Goal: Transaction & Acquisition: Purchase product/service

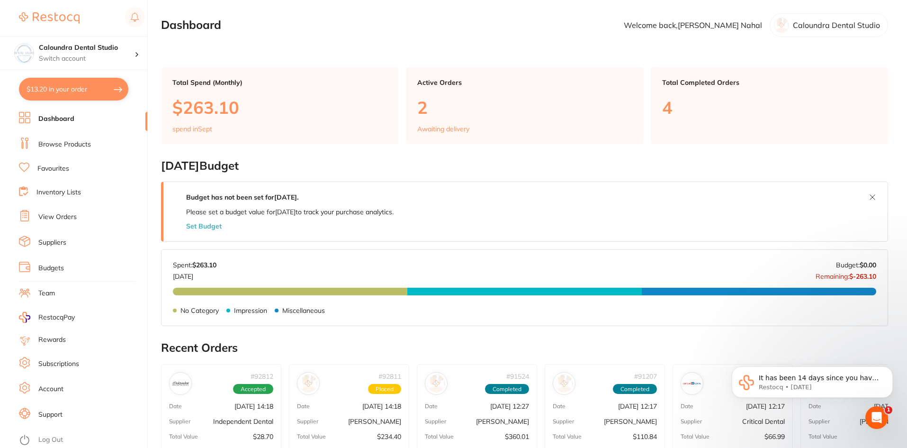
click at [64, 140] on link "Browse Products" at bounding box center [64, 144] width 53 height 9
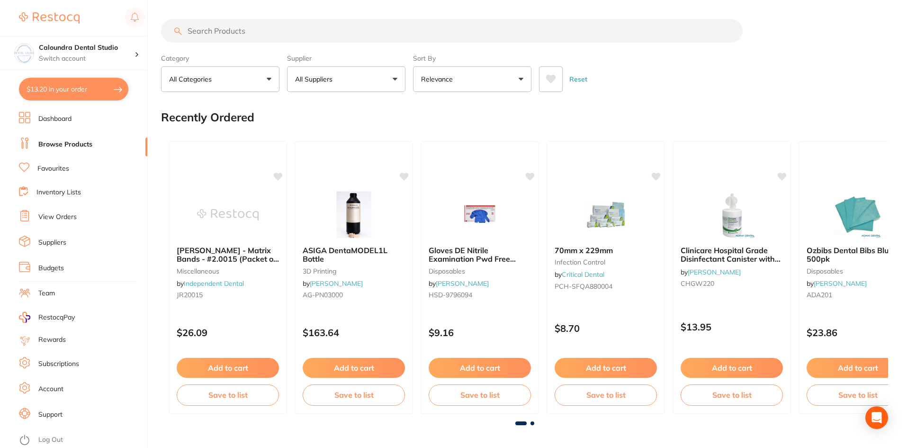
click at [226, 36] on input "search" at bounding box center [452, 31] width 582 height 24
click at [214, 31] on input "search" at bounding box center [452, 31] width 582 height 24
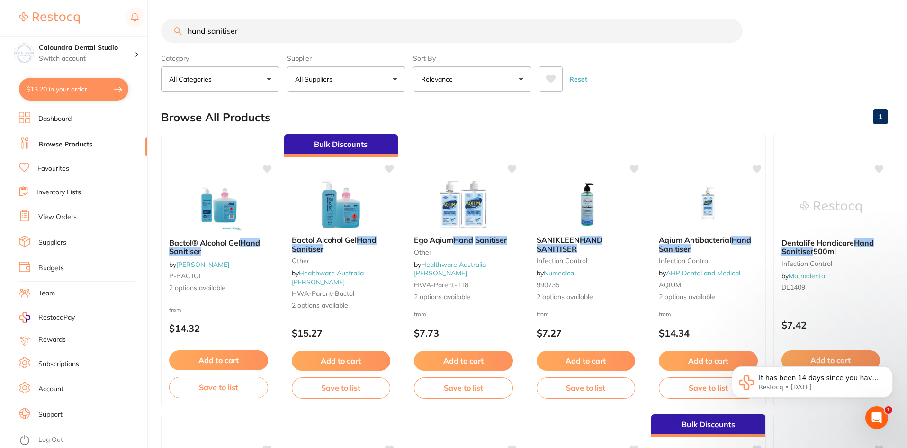
type input "hand sanitiser"
click at [343, 76] on button "All Suppliers" at bounding box center [346, 79] width 118 height 26
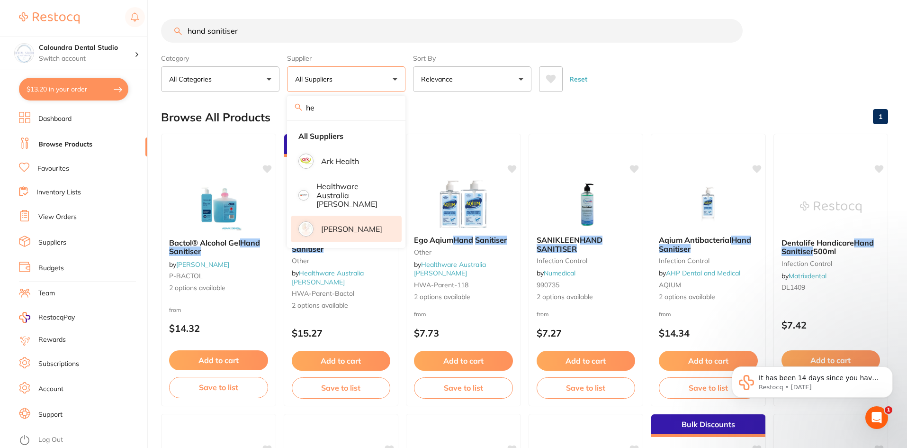
type input "he"
click at [354, 225] on p "[PERSON_NAME]" at bounding box center [351, 229] width 61 height 9
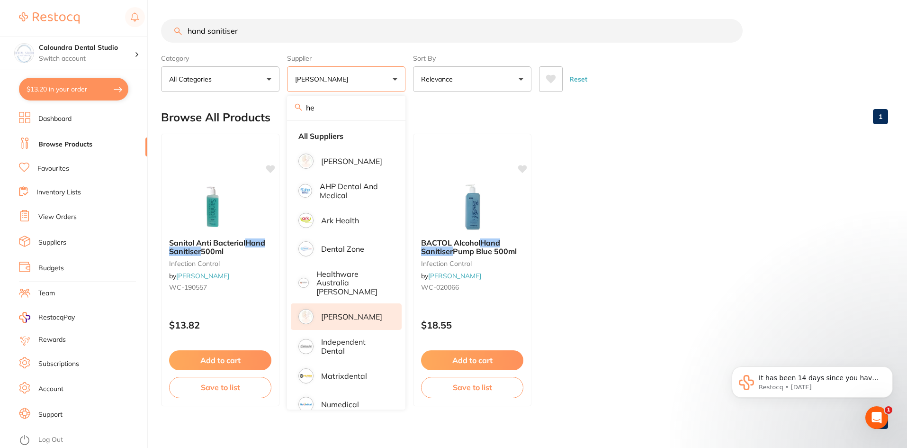
click at [673, 243] on ul "Sanitol Anti Bacterial Hand Sanitiser 500ml infection control by [PERSON_NAME] …" at bounding box center [524, 270] width 727 height 272
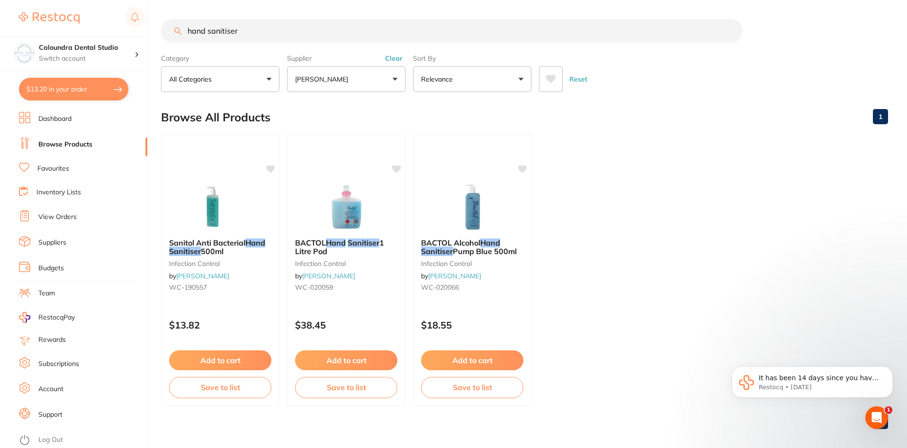
click at [269, 36] on input "hand sanitiser" at bounding box center [452, 31] width 582 height 24
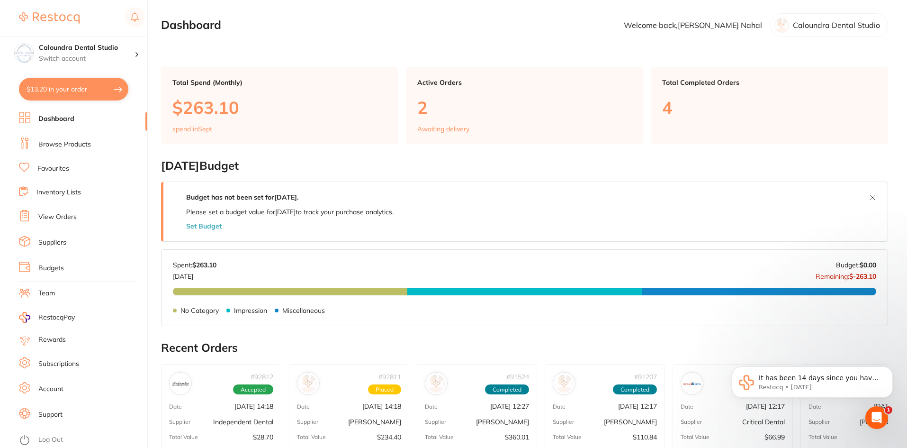
click at [73, 147] on link "Browse Products" at bounding box center [64, 144] width 53 height 9
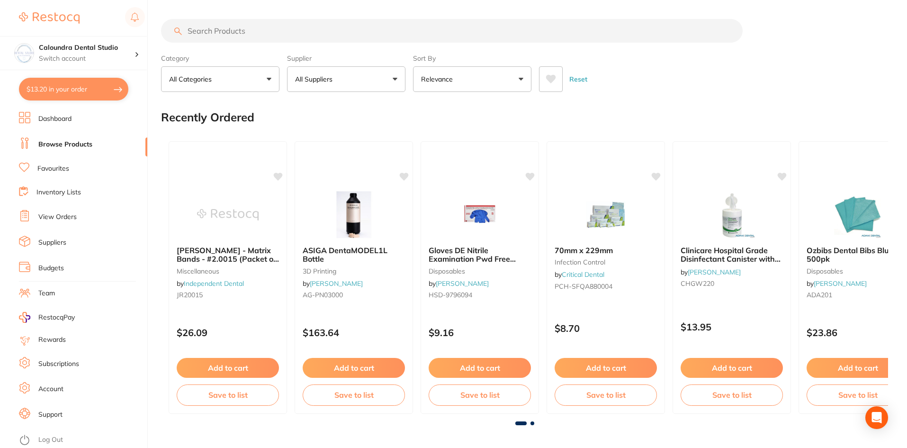
click at [213, 31] on input "search" at bounding box center [452, 31] width 582 height 24
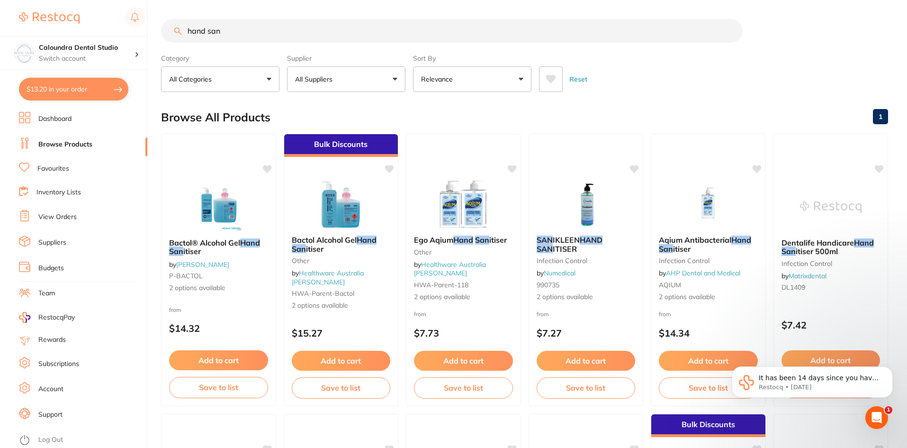
click at [185, 32] on input "hand san" at bounding box center [452, 31] width 582 height 24
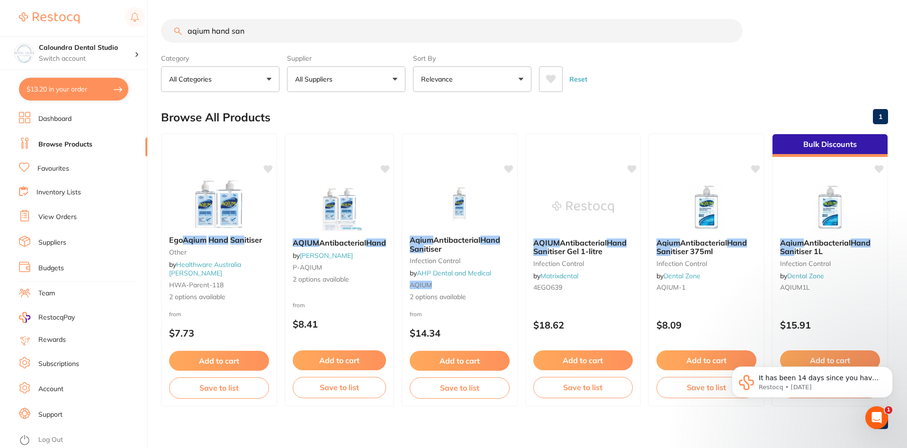
click at [262, 36] on input "aqium hand san" at bounding box center [452, 31] width 582 height 24
type input "aqium hand san"
click at [367, 81] on button "All Suppliers" at bounding box center [346, 79] width 118 height 26
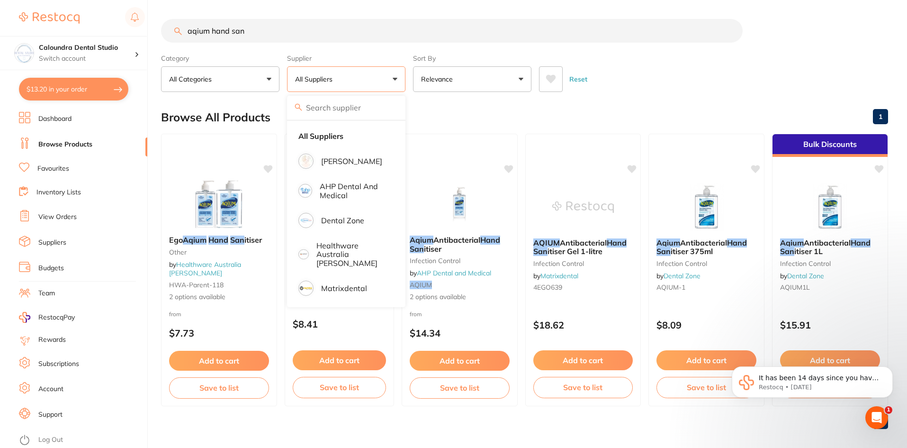
click at [565, 115] on div "Browse All Products 1" at bounding box center [524, 117] width 727 height 32
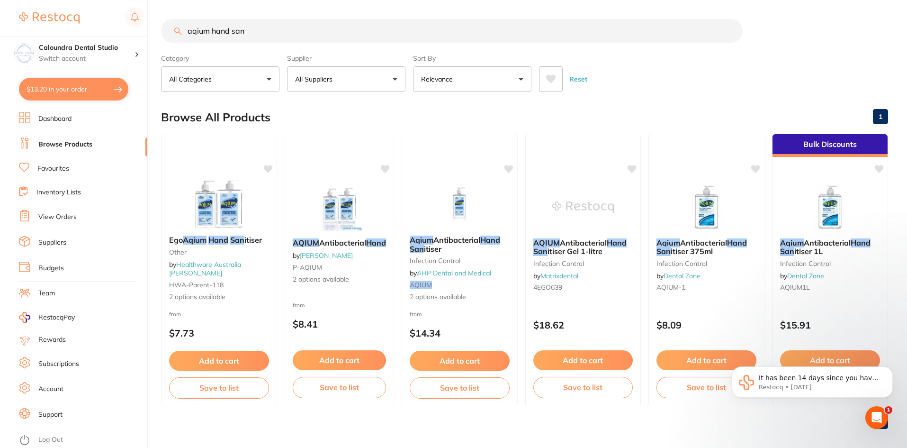
click at [336, 243] on span "Antibacterial" at bounding box center [342, 242] width 47 height 9
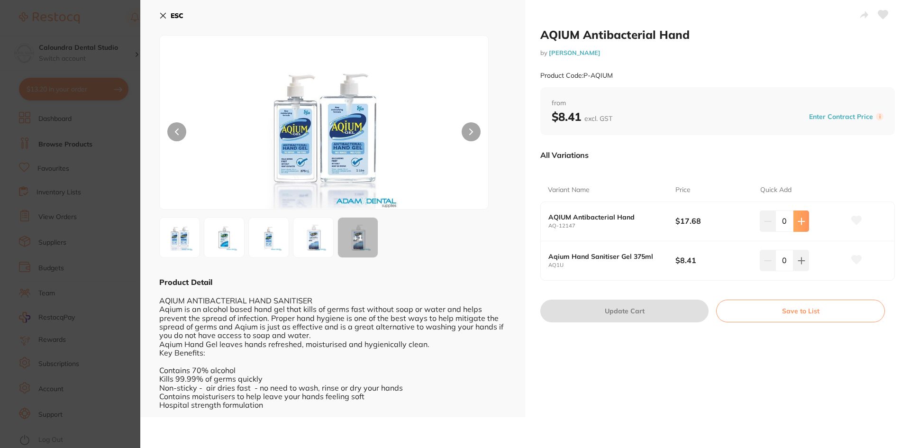
click at [800, 221] on icon at bounding box center [801, 221] width 6 height 6
type input "4"
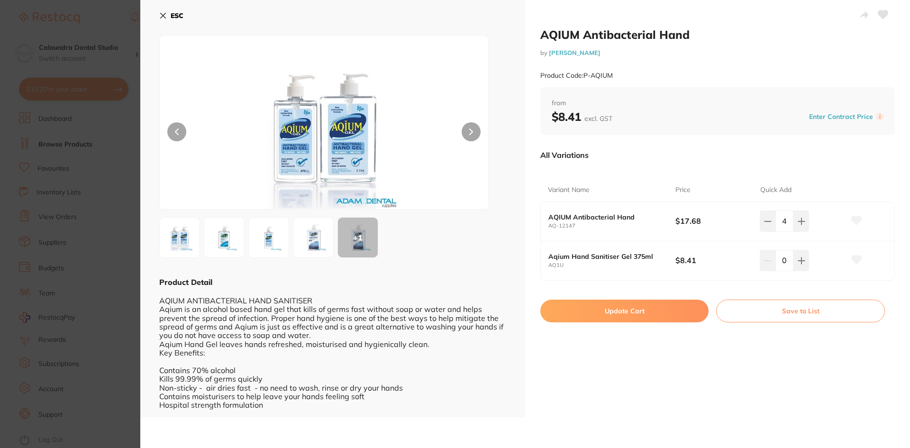
click at [661, 308] on button "Update Cart" at bounding box center [624, 310] width 168 height 23
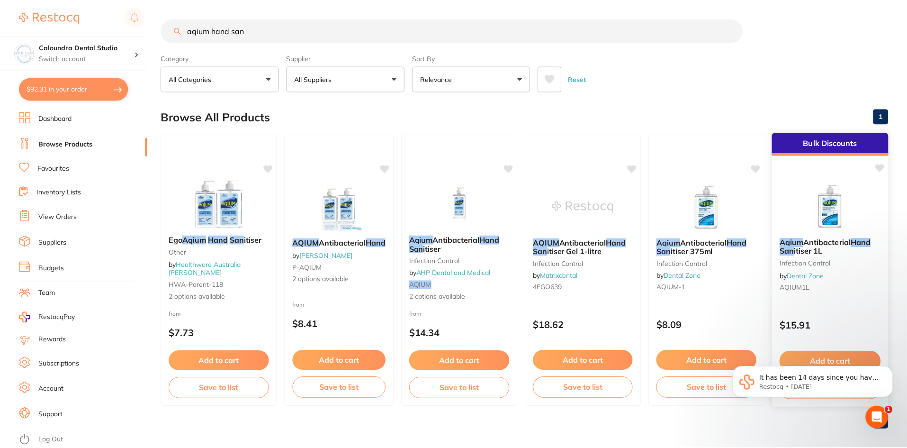
scroll to position [0, 0]
click at [268, 31] on input "aqium hand san" at bounding box center [452, 30] width 582 height 24
drag, startPoint x: 273, startPoint y: 31, endPoint x: 85, endPoint y: 8, distance: 189.1
click at [83, 9] on div "$92.31 Caloundra Dental Studio Switch account Caloundra Dental Studio [GEOGRAPH…" at bounding box center [453, 224] width 907 height 448
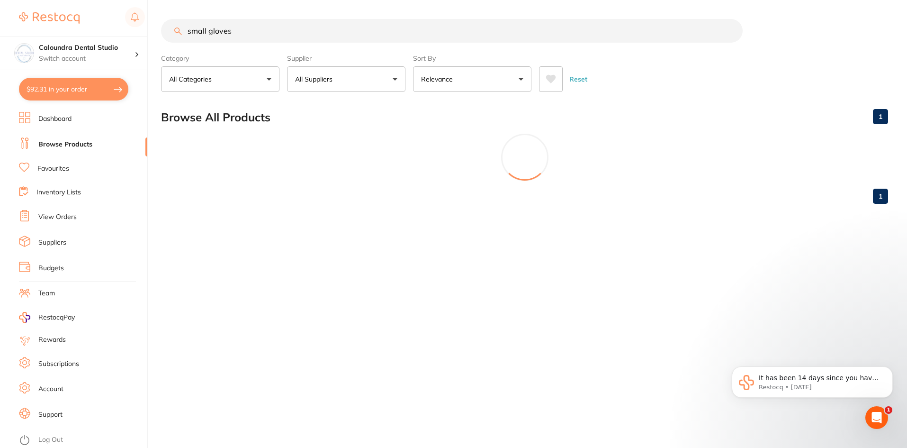
scroll to position [0, 0]
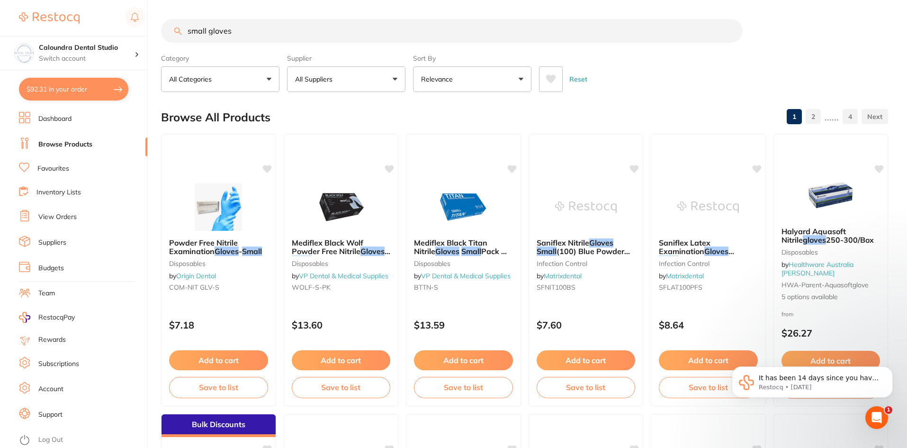
type input "small gloves"
click at [348, 78] on button "All Suppliers" at bounding box center [346, 79] width 118 height 26
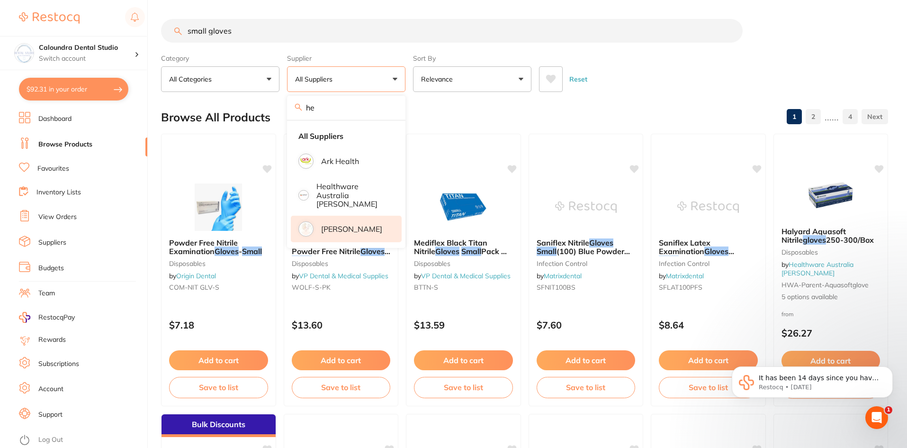
type input "he"
click at [361, 225] on p "[PERSON_NAME]" at bounding box center [351, 229] width 61 height 9
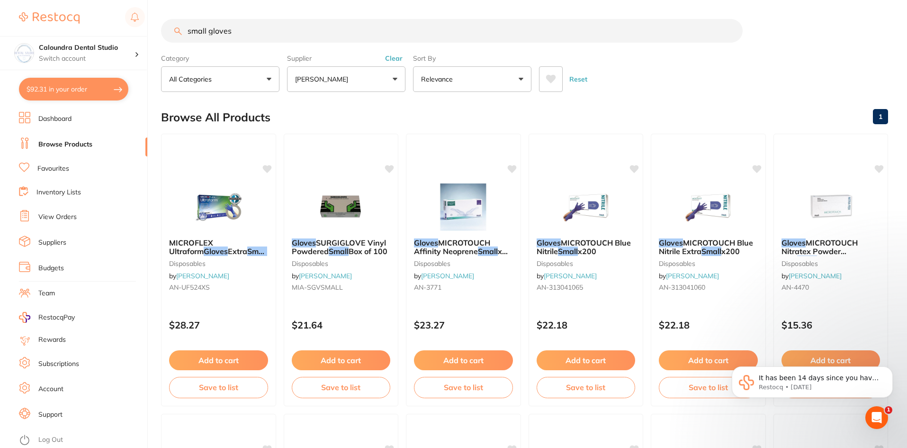
click at [276, 32] on input "small gloves" at bounding box center [452, 31] width 582 height 24
